Goal: Submit feedback/report problem

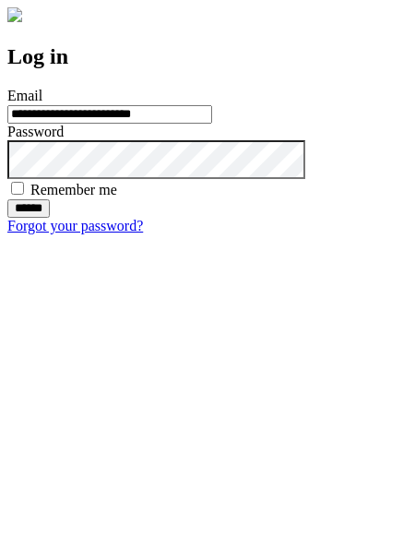
click at [50, 218] on input "******" at bounding box center [28, 208] width 42 height 18
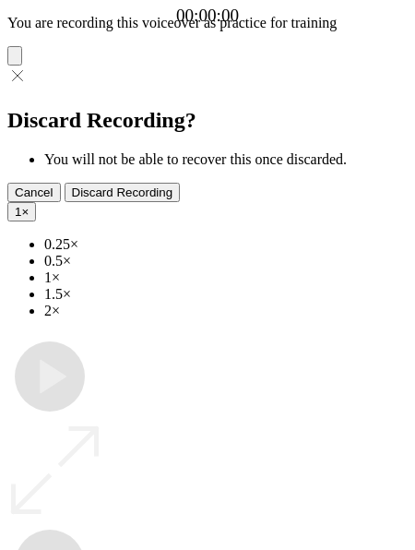
type input "**********"
